Goal: Check status: Check status

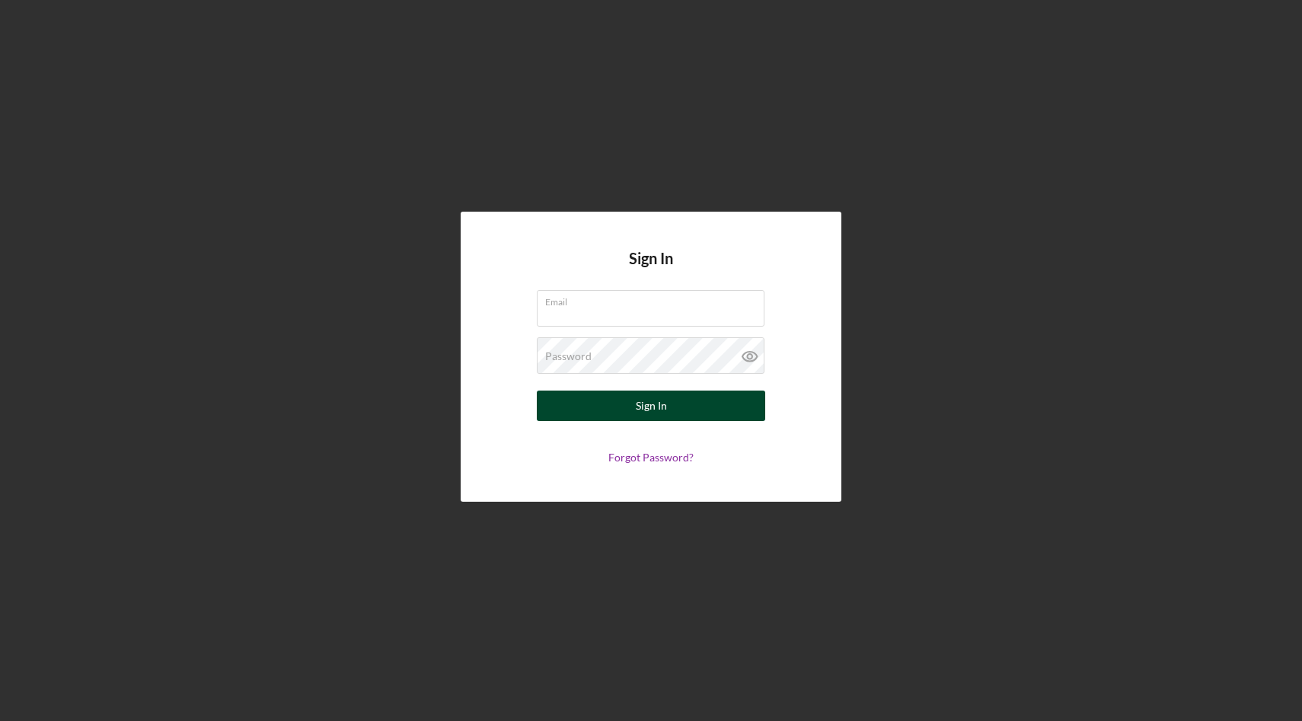
type input "[EMAIL_ADDRESS][DOMAIN_NAME]"
click at [614, 410] on button "Sign In" at bounding box center [651, 406] width 228 height 30
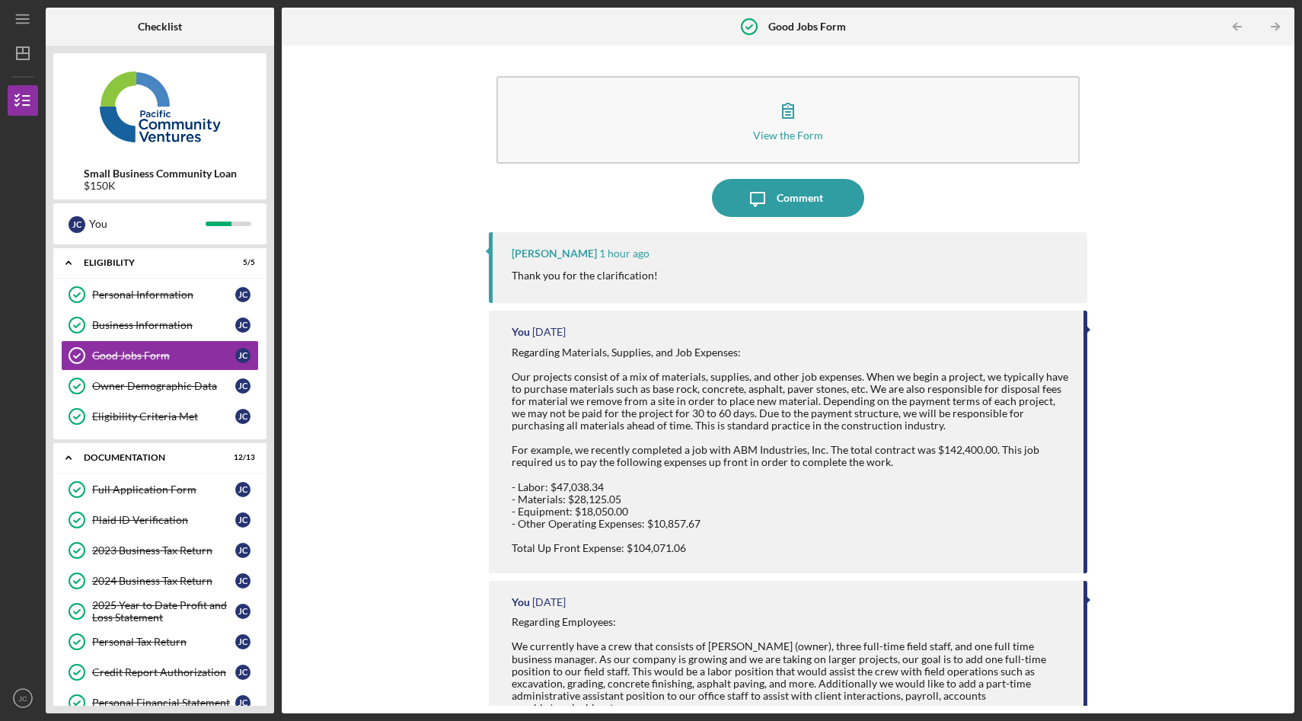
scroll to position [361, 0]
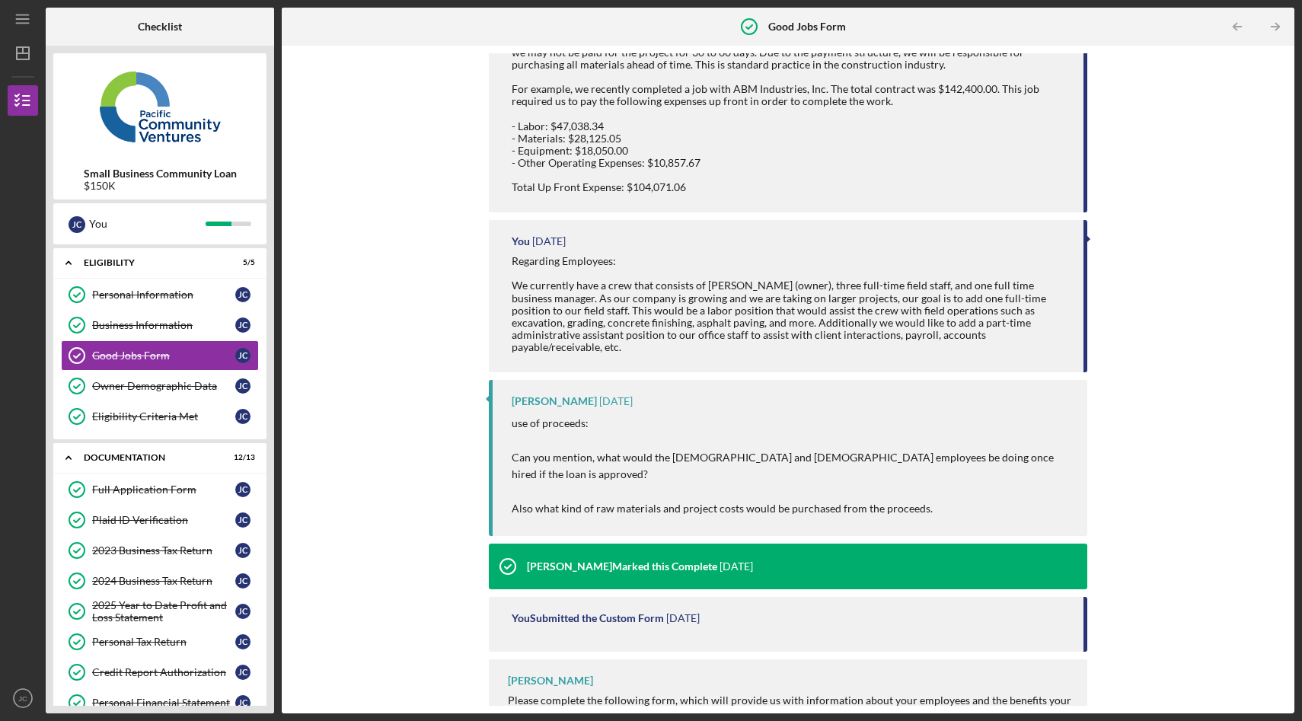
click at [607, 612] on div "You Submitted the Custom Form" at bounding box center [588, 618] width 152 height 12
click at [423, 458] on div "View the Form Form Icon/Message Comment [PERSON_NAME] 1 hour ago Thank you for …" at bounding box center [787, 379] width 997 height 653
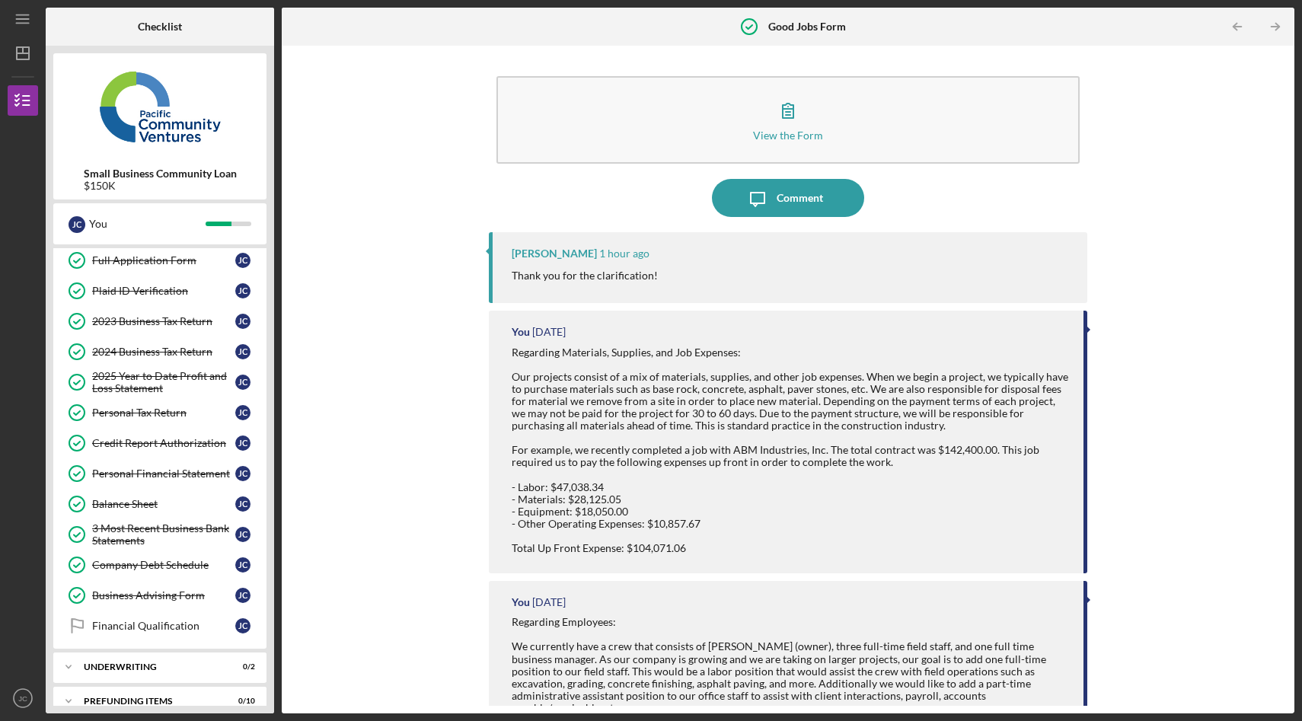
scroll to position [248, 0]
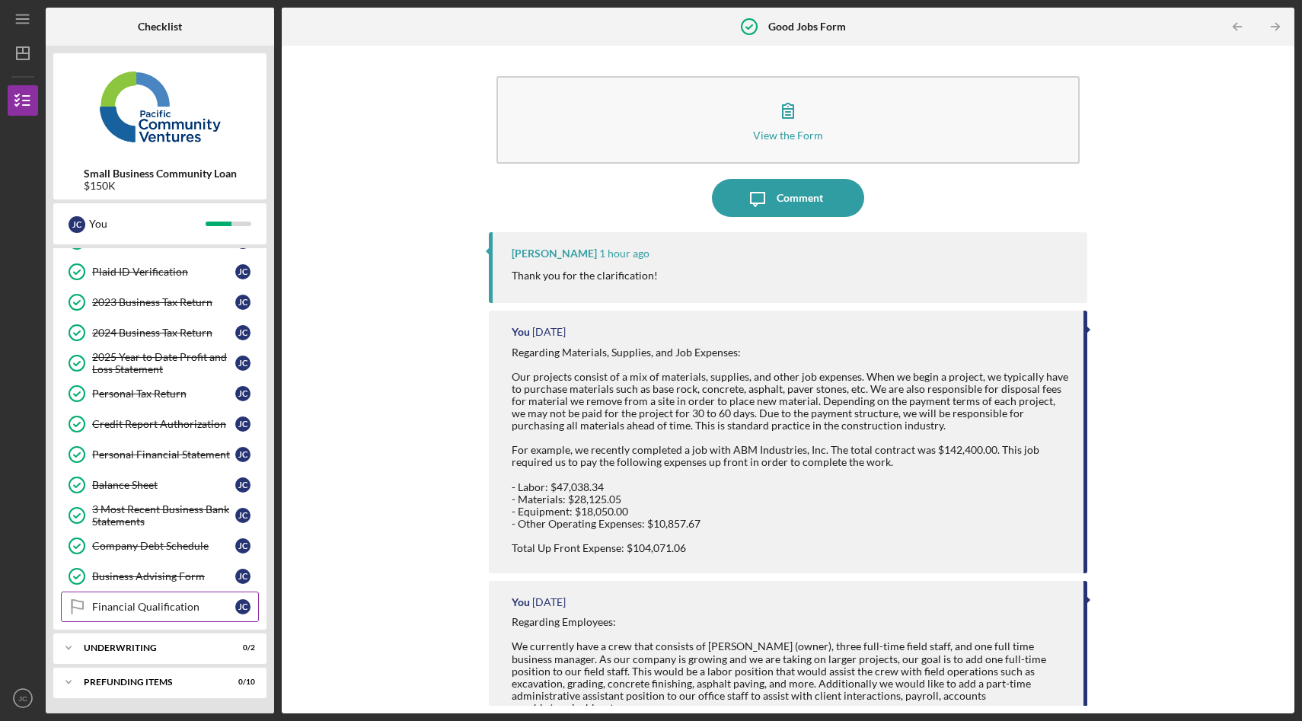
click at [176, 612] on div "Financial Qualification" at bounding box center [163, 607] width 143 height 12
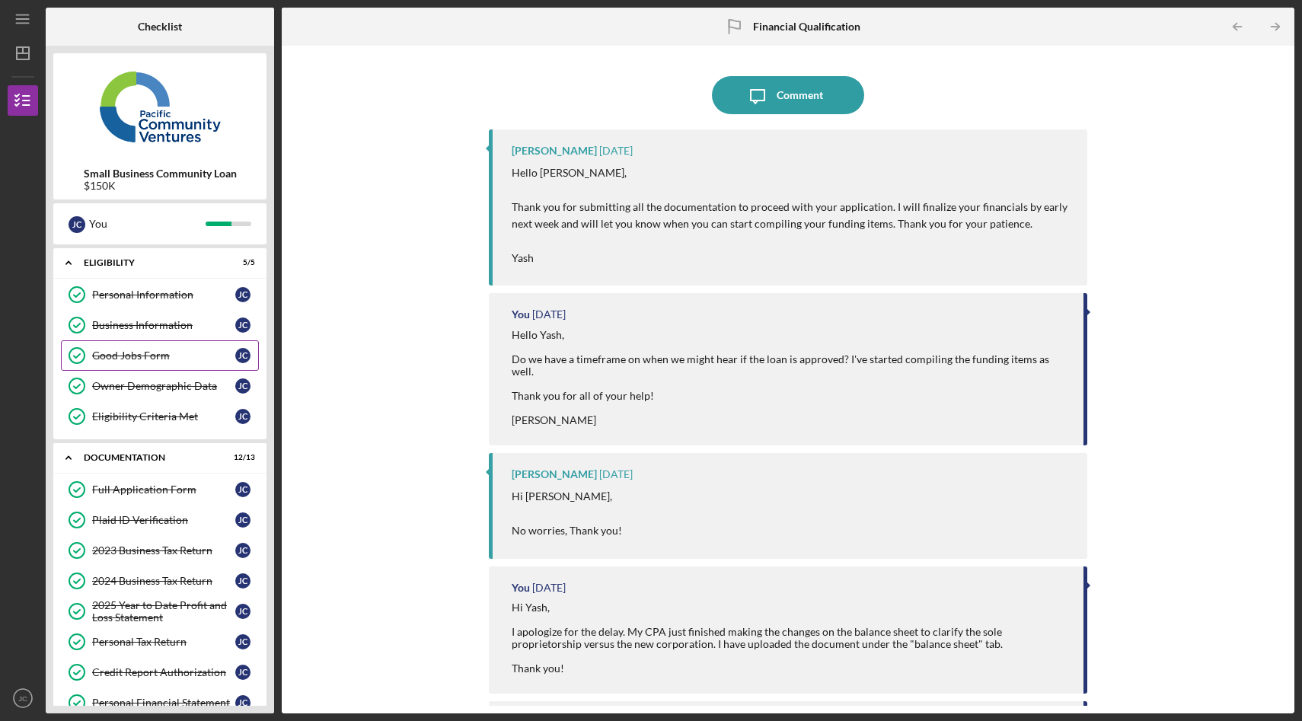
click at [136, 356] on div "Good Jobs Form" at bounding box center [163, 355] width 143 height 12
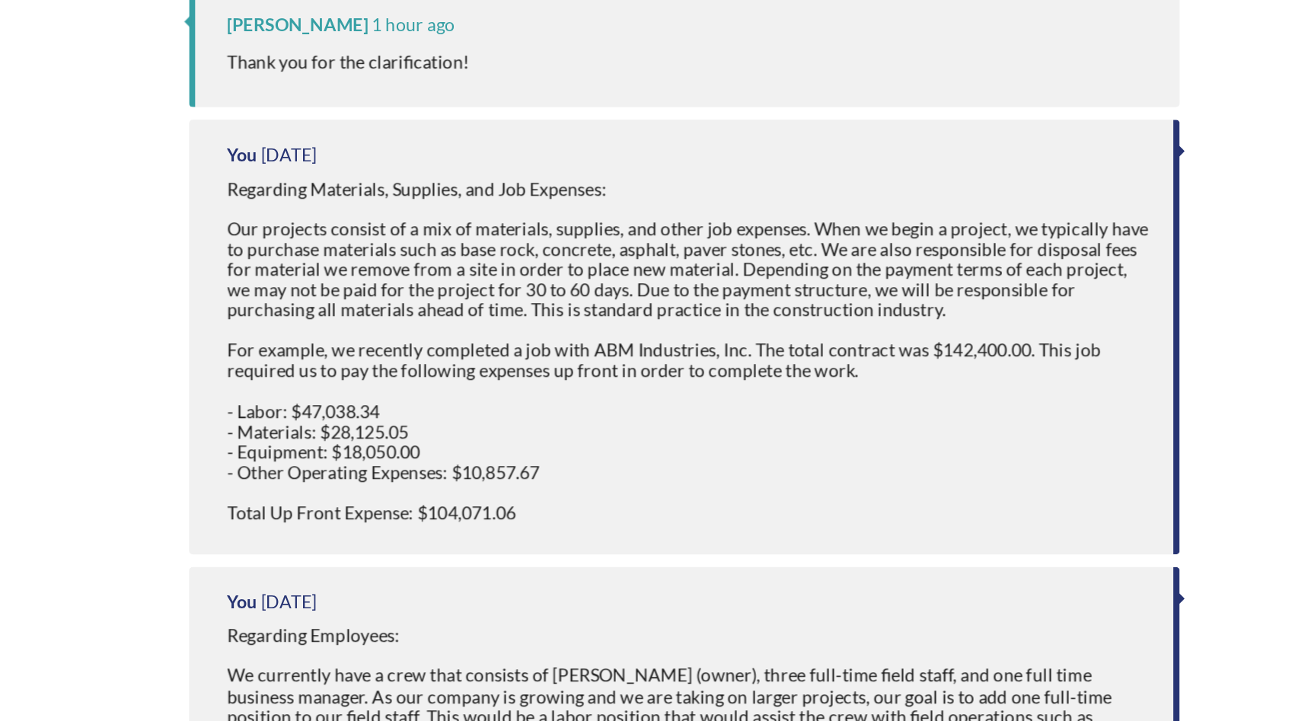
scroll to position [111, 0]
